Goal: Task Accomplishment & Management: Manage account settings

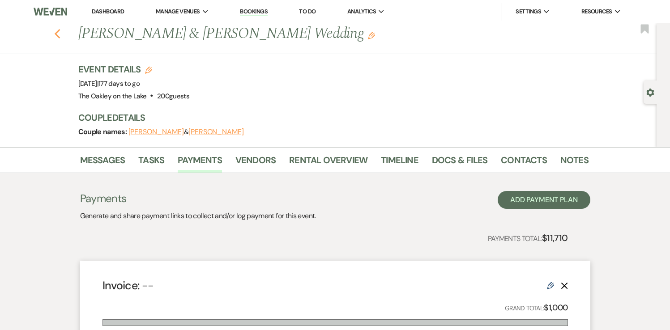
click at [57, 34] on icon "Previous" at bounding box center [57, 34] width 7 height 11
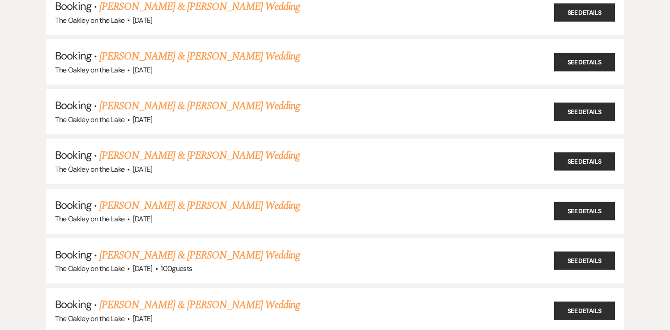
scroll to position [470, 0]
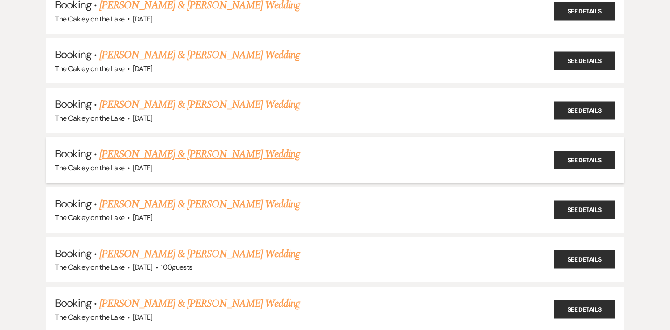
click at [149, 152] on link "[PERSON_NAME] & [PERSON_NAME] Wedding" at bounding box center [199, 154] width 200 height 16
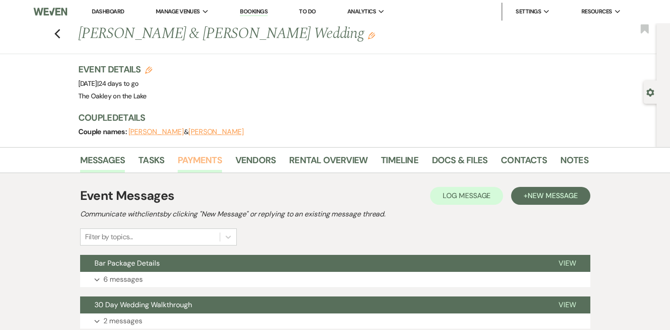
click at [211, 159] on link "Payments" at bounding box center [200, 163] width 44 height 20
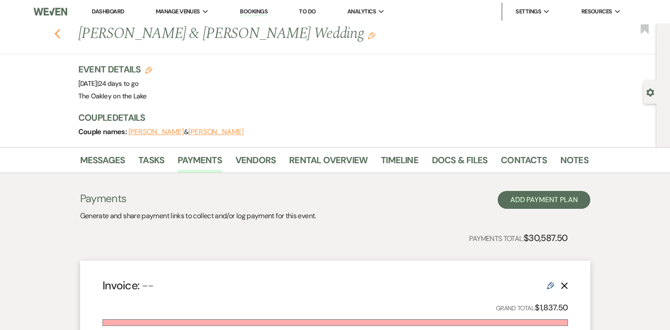
click at [58, 33] on icon "Previous" at bounding box center [57, 34] width 7 height 11
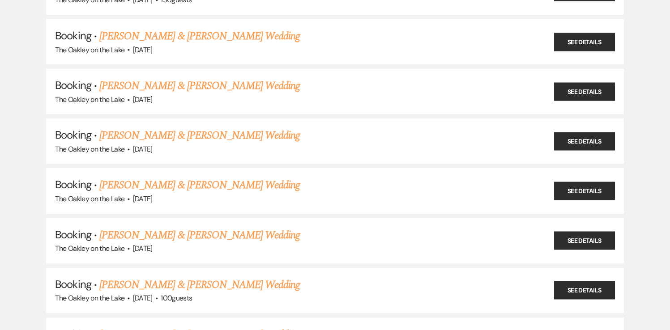
scroll to position [439, 0]
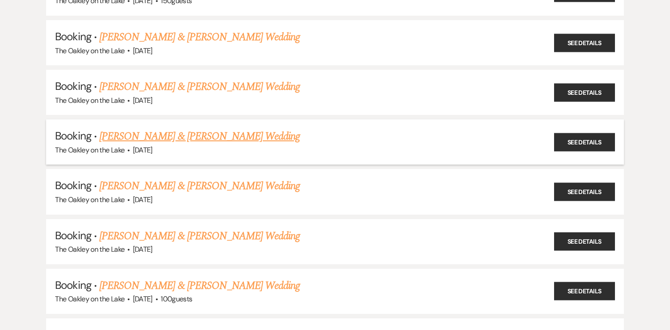
click at [194, 131] on link "[PERSON_NAME] & [PERSON_NAME] Wedding" at bounding box center [199, 136] width 200 height 16
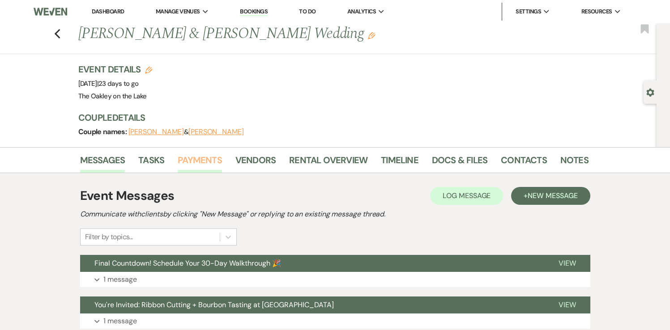
click at [196, 163] on link "Payments" at bounding box center [200, 163] width 44 height 20
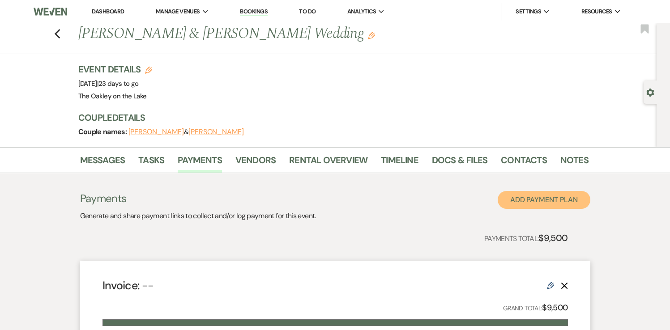
click at [539, 198] on button "Add Payment Plan" at bounding box center [544, 200] width 93 height 18
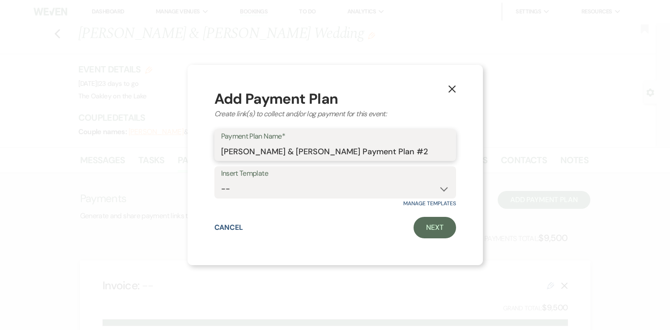
drag, startPoint x: 427, startPoint y: 153, endPoint x: 212, endPoint y: 153, distance: 214.8
click at [212, 153] on div "X Add Payment Plan Create link(s) to collect and/or log payment for this event:…" at bounding box center [335, 165] width 295 height 201
type input "Vow Villa Rental"
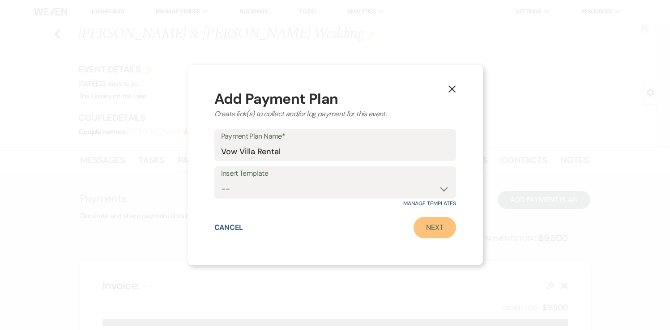
click at [435, 226] on link "Next" at bounding box center [435, 227] width 43 height 21
select select "2"
select select "percentage"
select select "true"
select select "client"
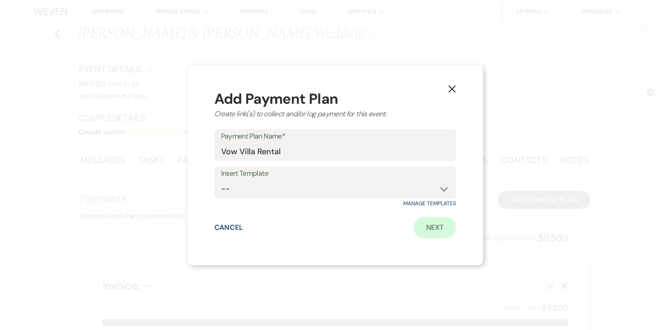
select select "weeks"
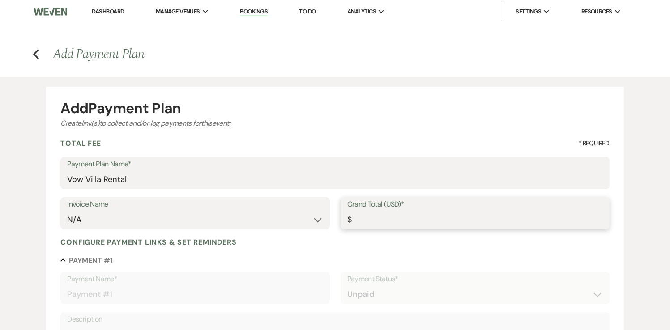
click at [383, 222] on input "Grand Total (USD)*" at bounding box center [475, 219] width 256 height 17
